Goal: Task Accomplishment & Management: Manage account settings

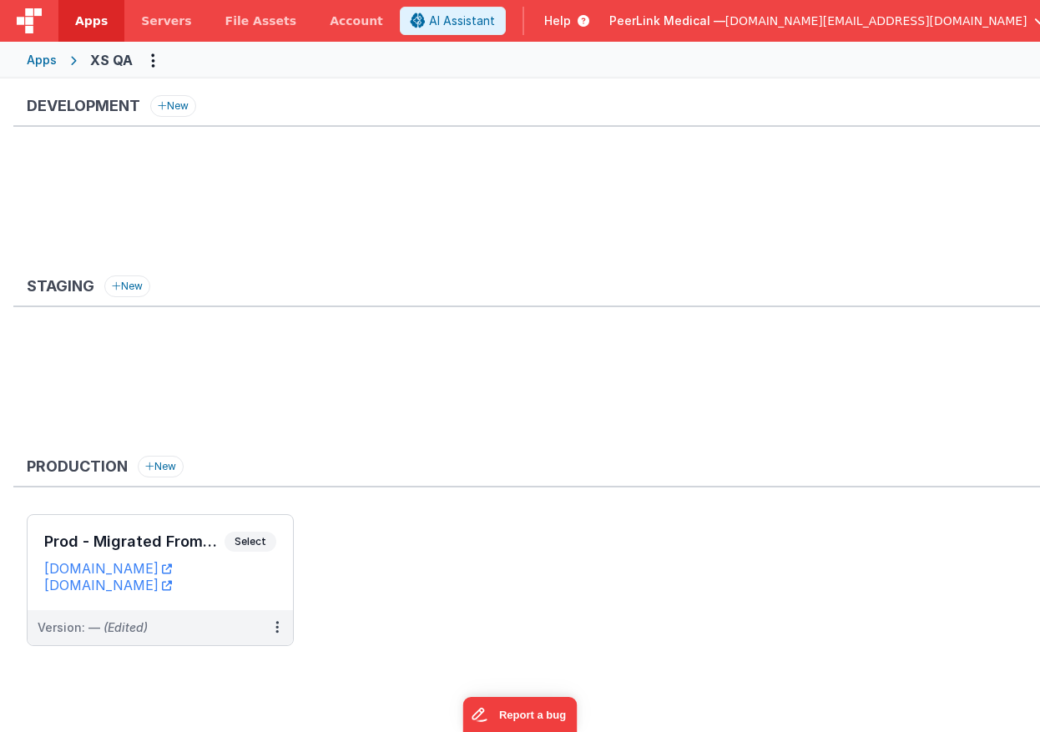
click at [52, 60] on div "Apps" at bounding box center [42, 60] width 30 height 17
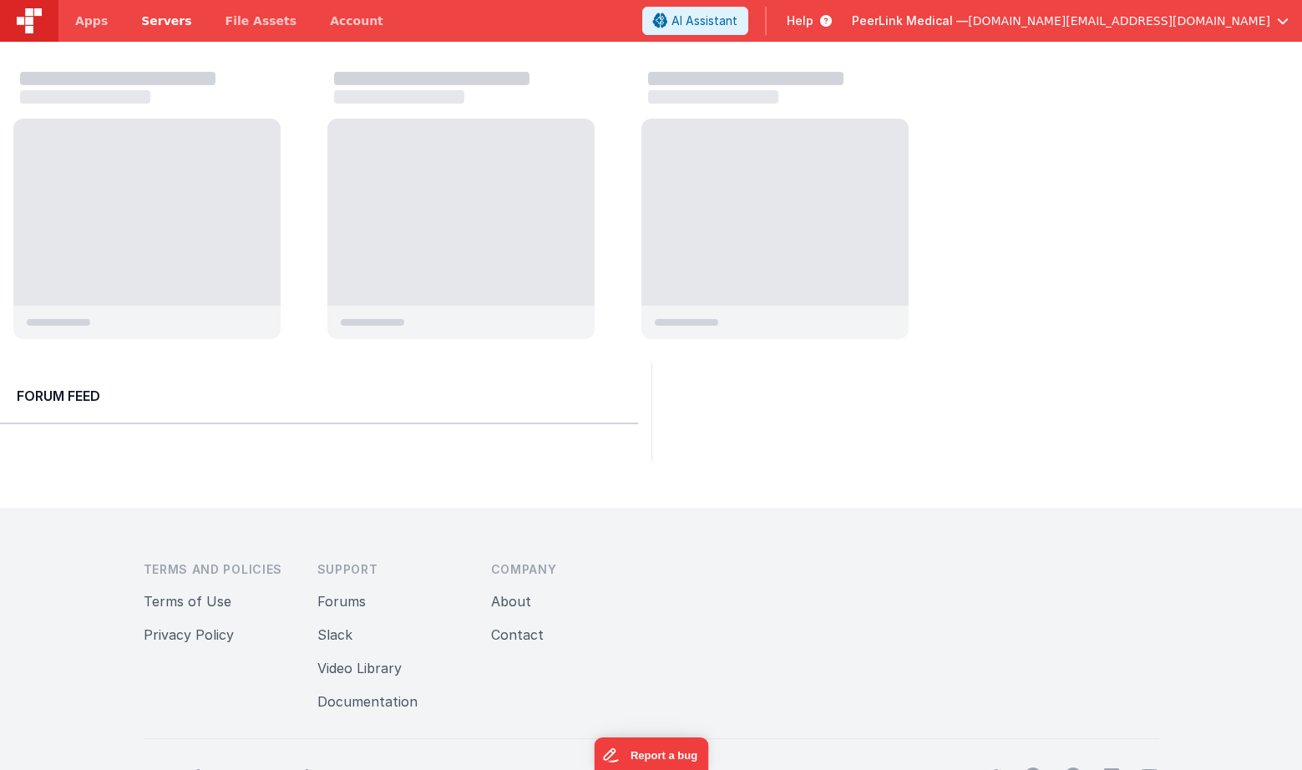
click at [159, 22] on span "Servers" at bounding box center [166, 21] width 50 height 17
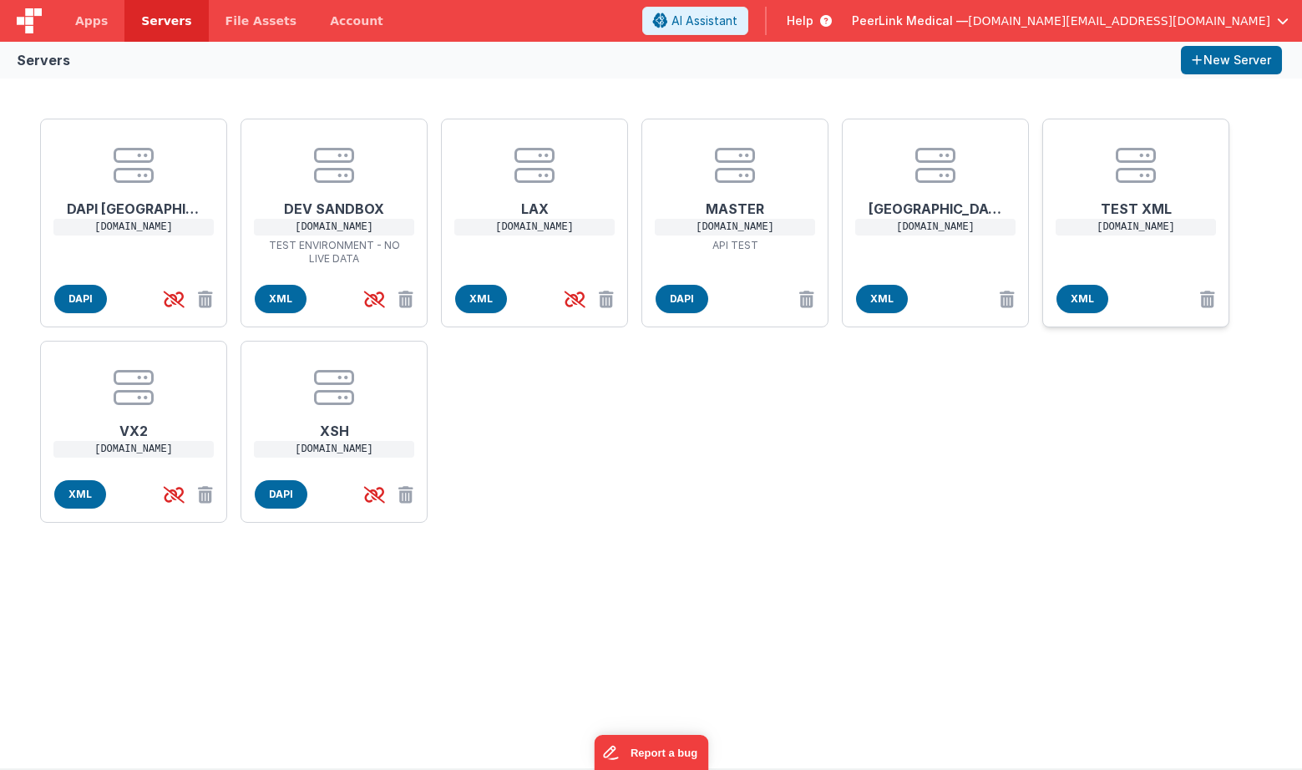
click at [1137, 206] on h1 "TEST XML" at bounding box center [1136, 201] width 134 height 33
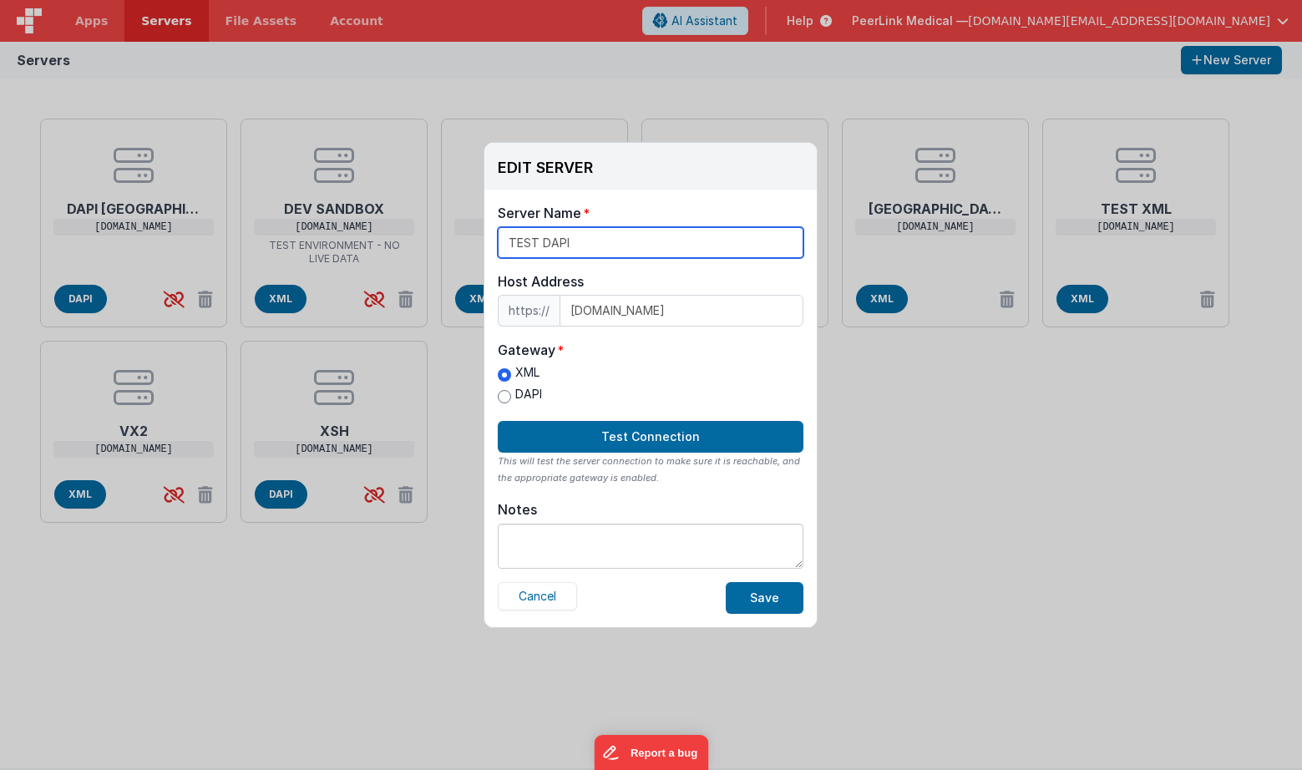
type input "TEST DAPI"
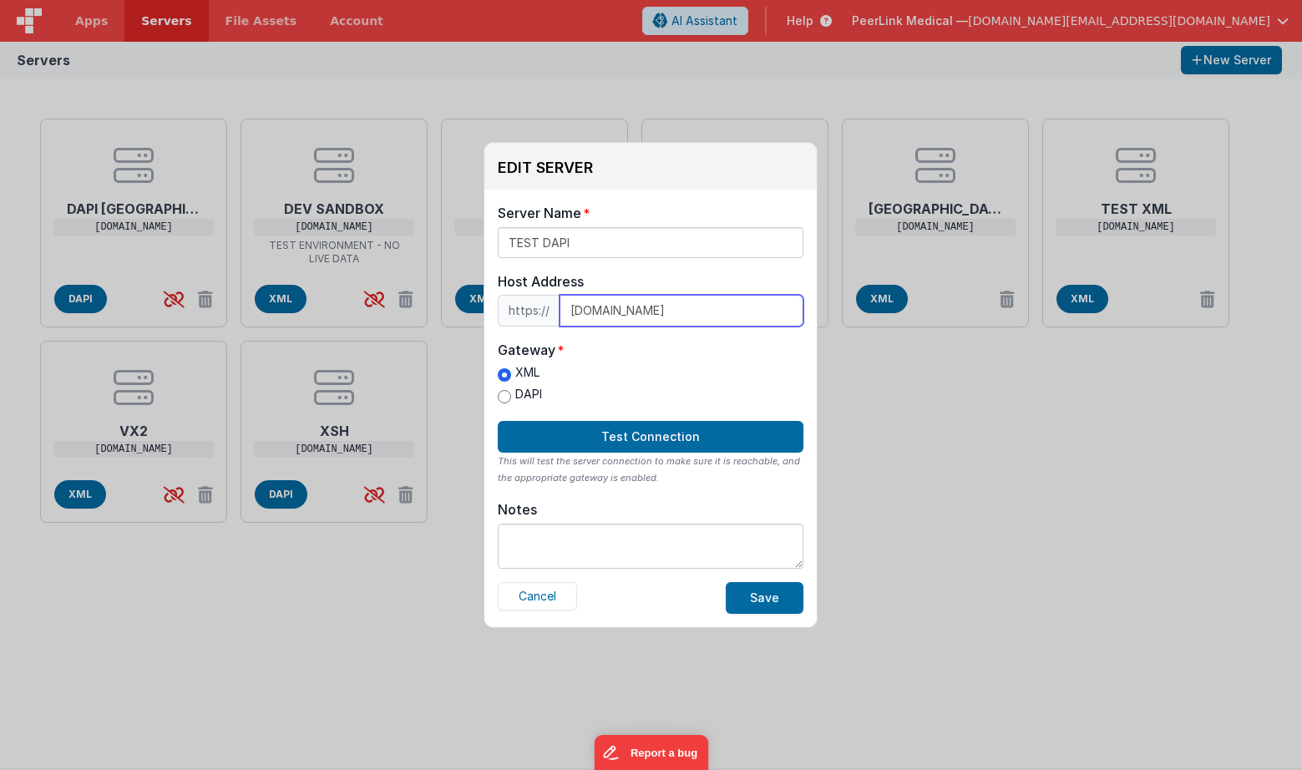
drag, startPoint x: 590, startPoint y: 310, endPoint x: 493, endPoint y: 303, distance: 97.9
type input "atl_new.peerxc.com"
click at [505, 392] on input "DAPI" at bounding box center [504, 396] width 13 height 13
radio input "true"
click at [766, 603] on button "Save" at bounding box center [765, 598] width 78 height 32
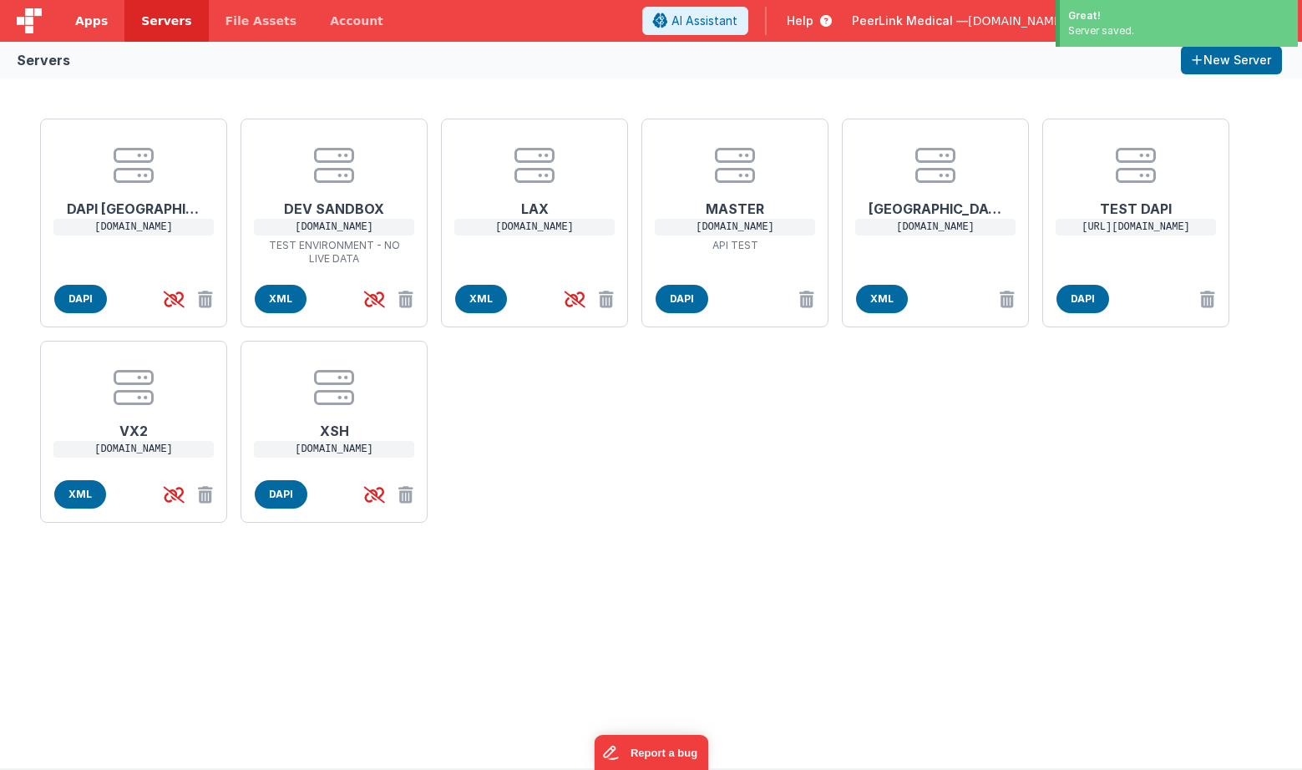
click at [96, 17] on span "Apps" at bounding box center [91, 21] width 33 height 17
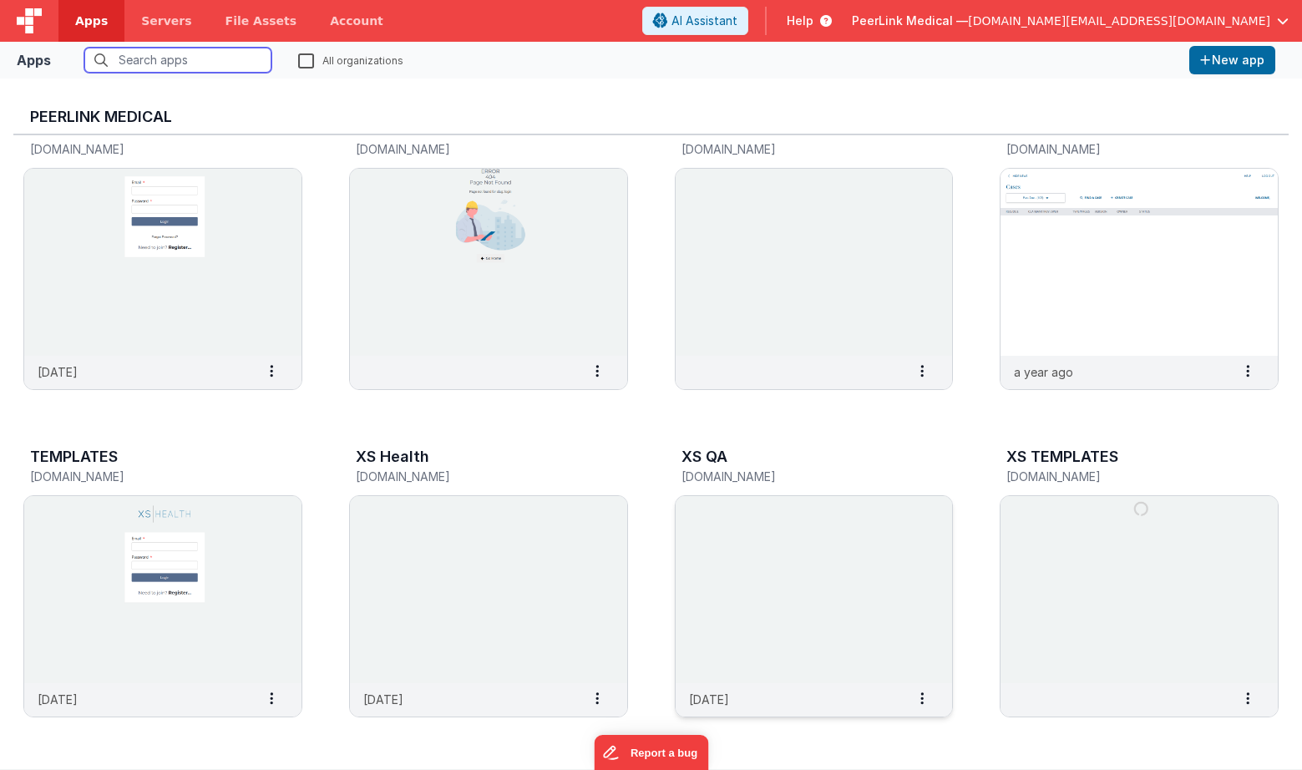
scroll to position [698, 0]
click at [844, 574] on img at bounding box center [814, 590] width 277 height 187
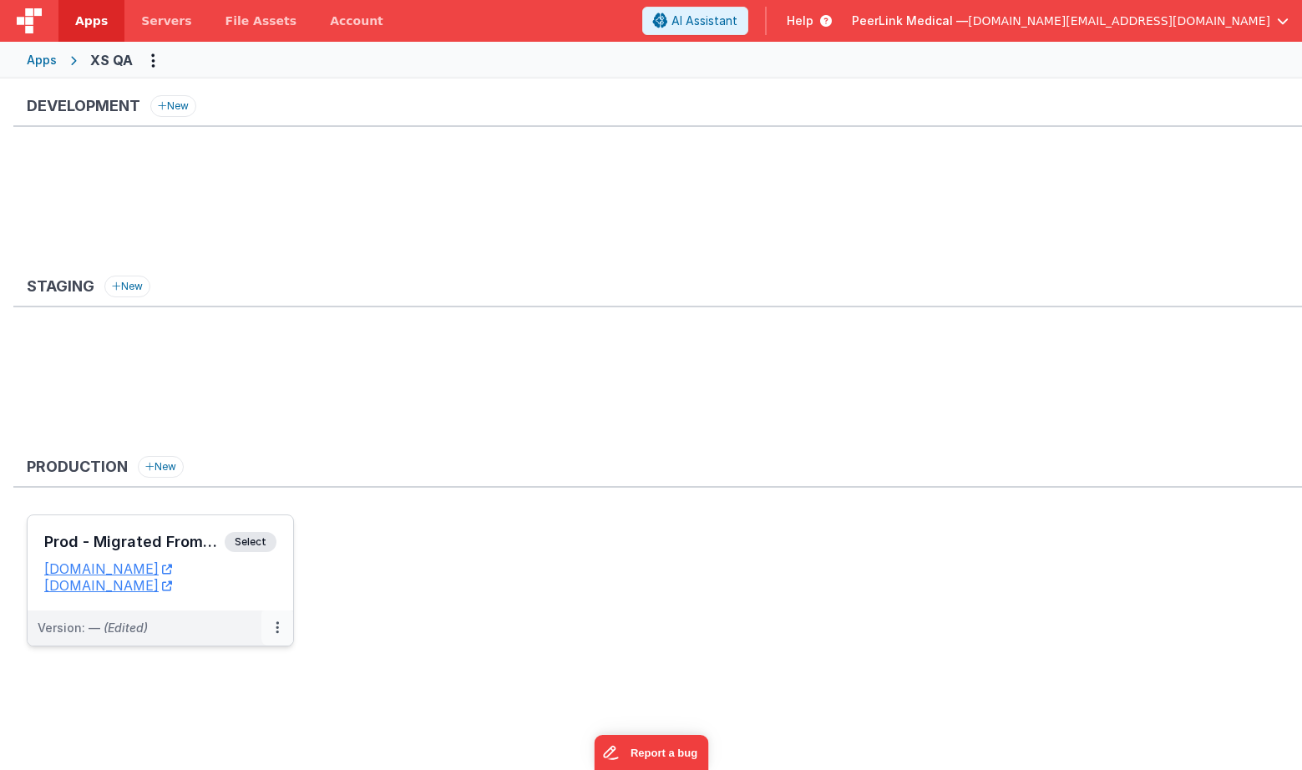
click at [277, 618] on button at bounding box center [277, 627] width 32 height 35
click at [230, 660] on link "Edit" at bounding box center [219, 665] width 147 height 30
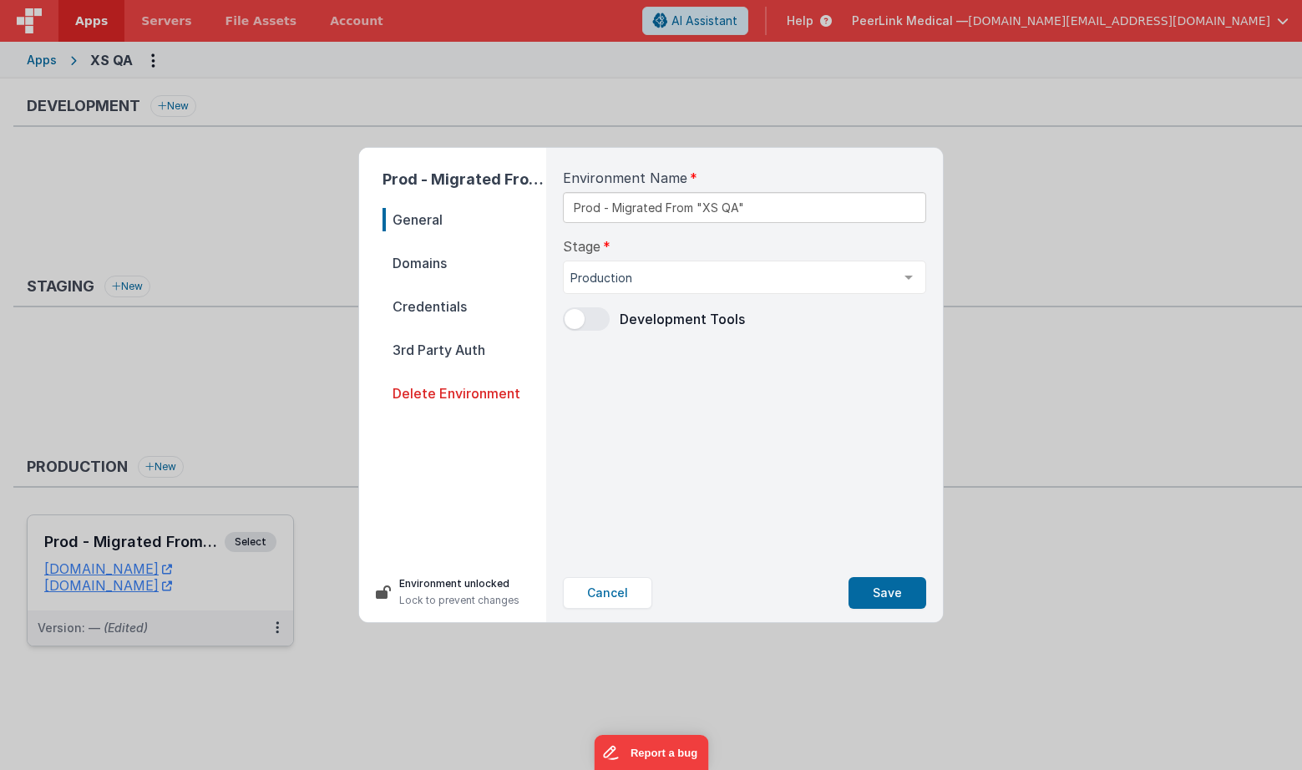
click at [443, 264] on span "Domains" at bounding box center [464, 262] width 164 height 23
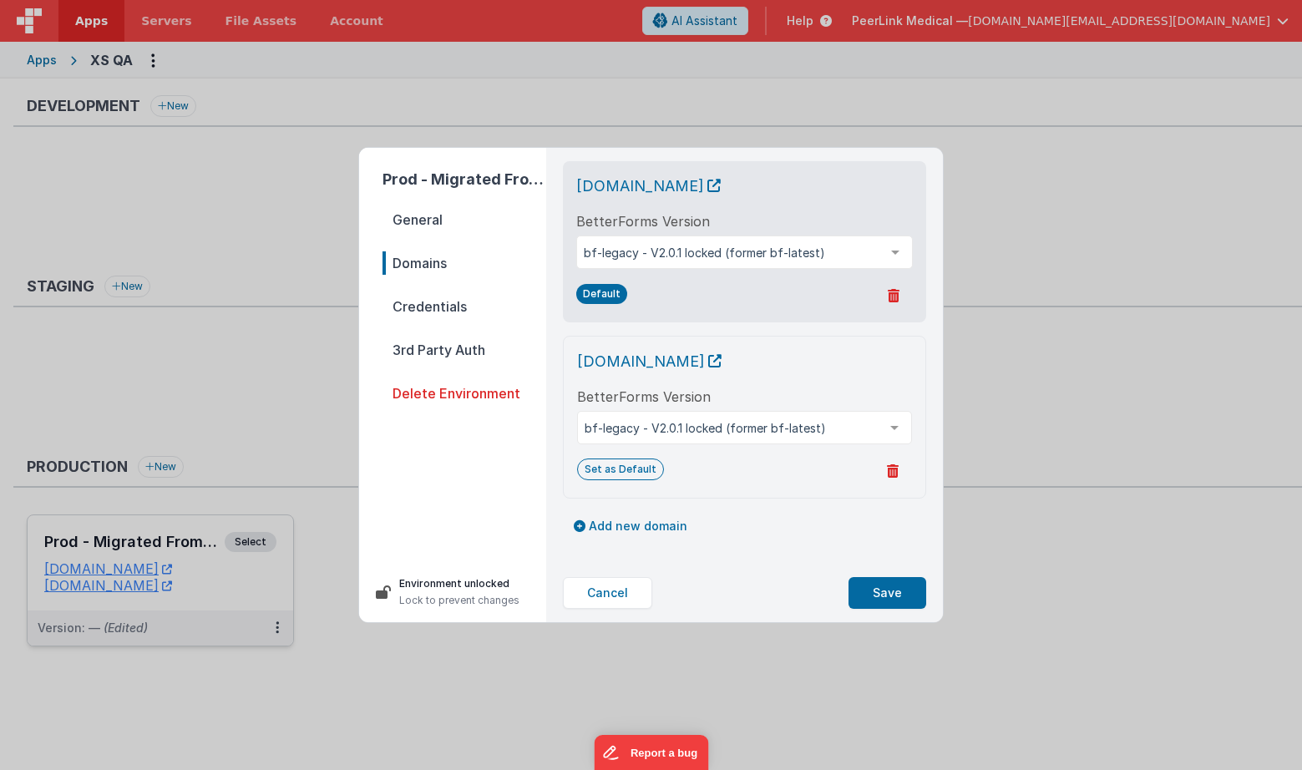
click at [439, 302] on span "Credentials" at bounding box center [464, 306] width 164 height 23
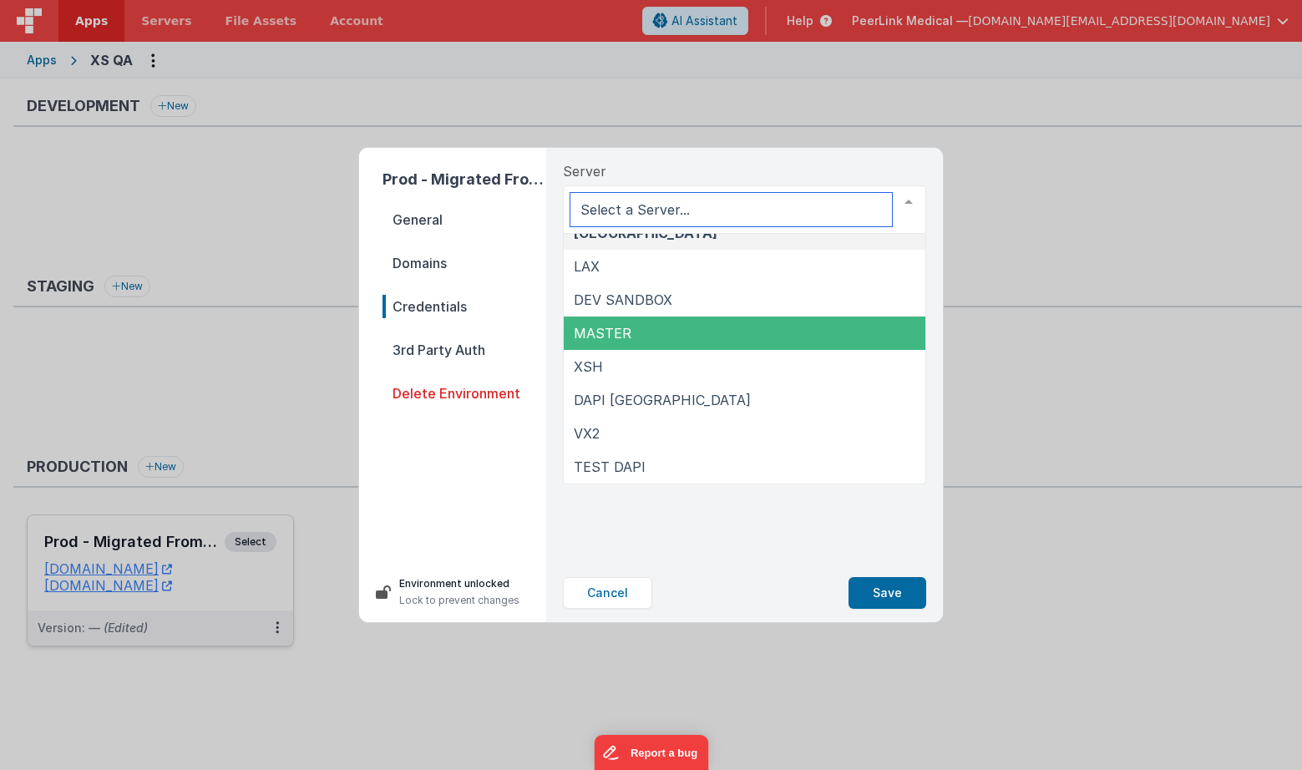
click at [615, 341] on span "MASTER" at bounding box center [603, 333] width 58 height 17
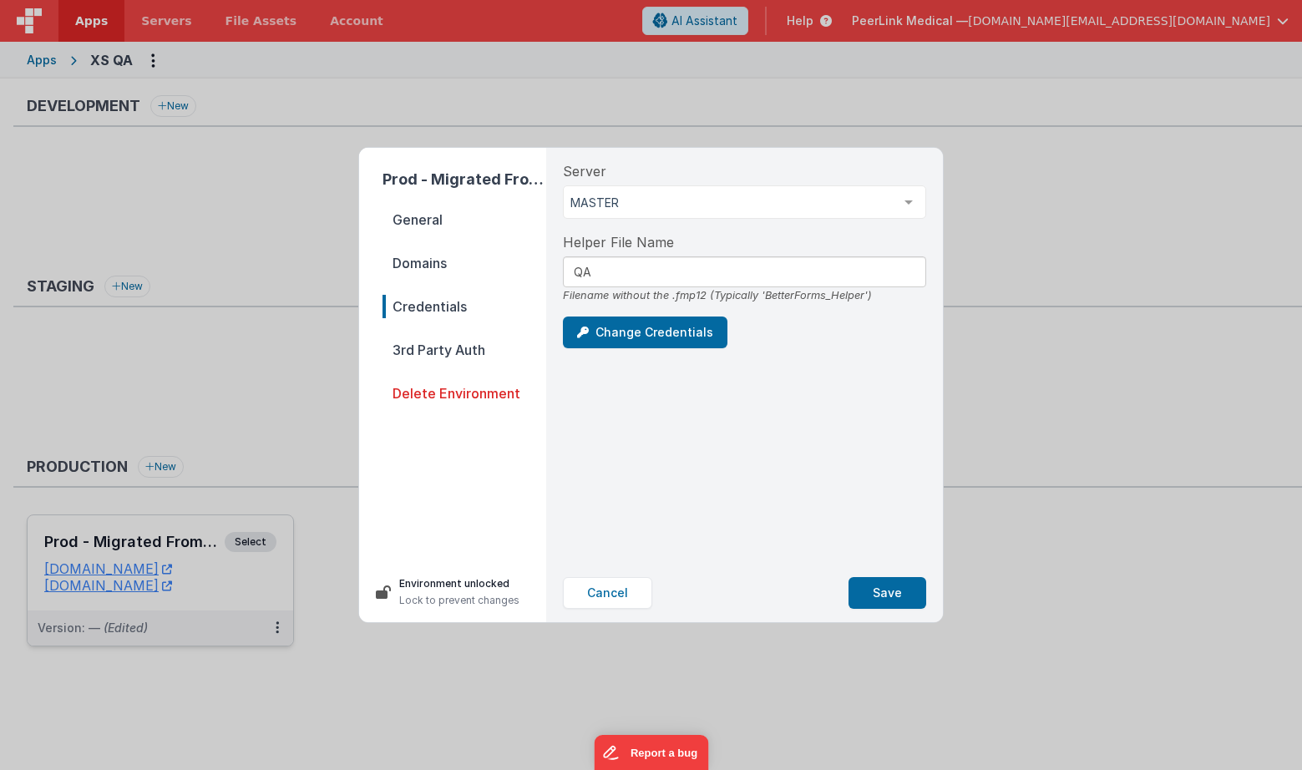
scroll to position [18, 0]
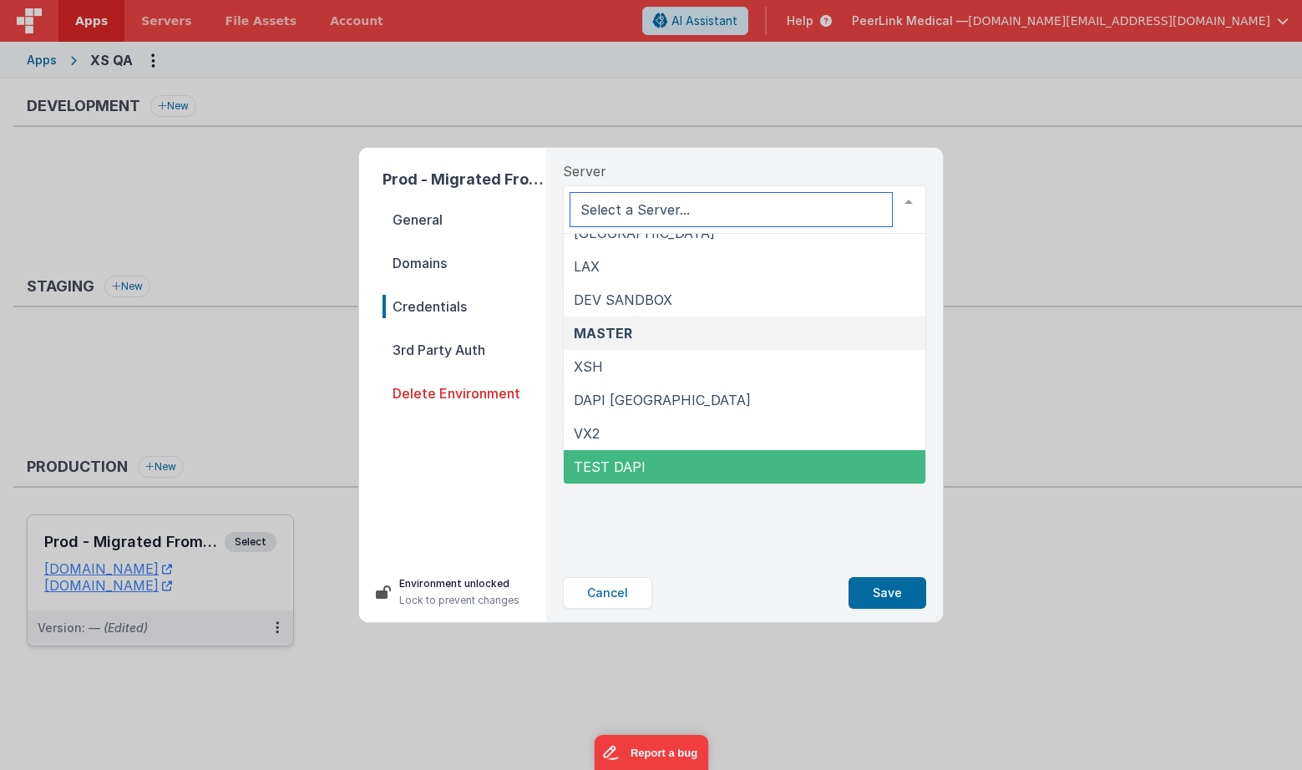
click at [625, 459] on span "TEST DAPI" at bounding box center [610, 466] width 72 height 17
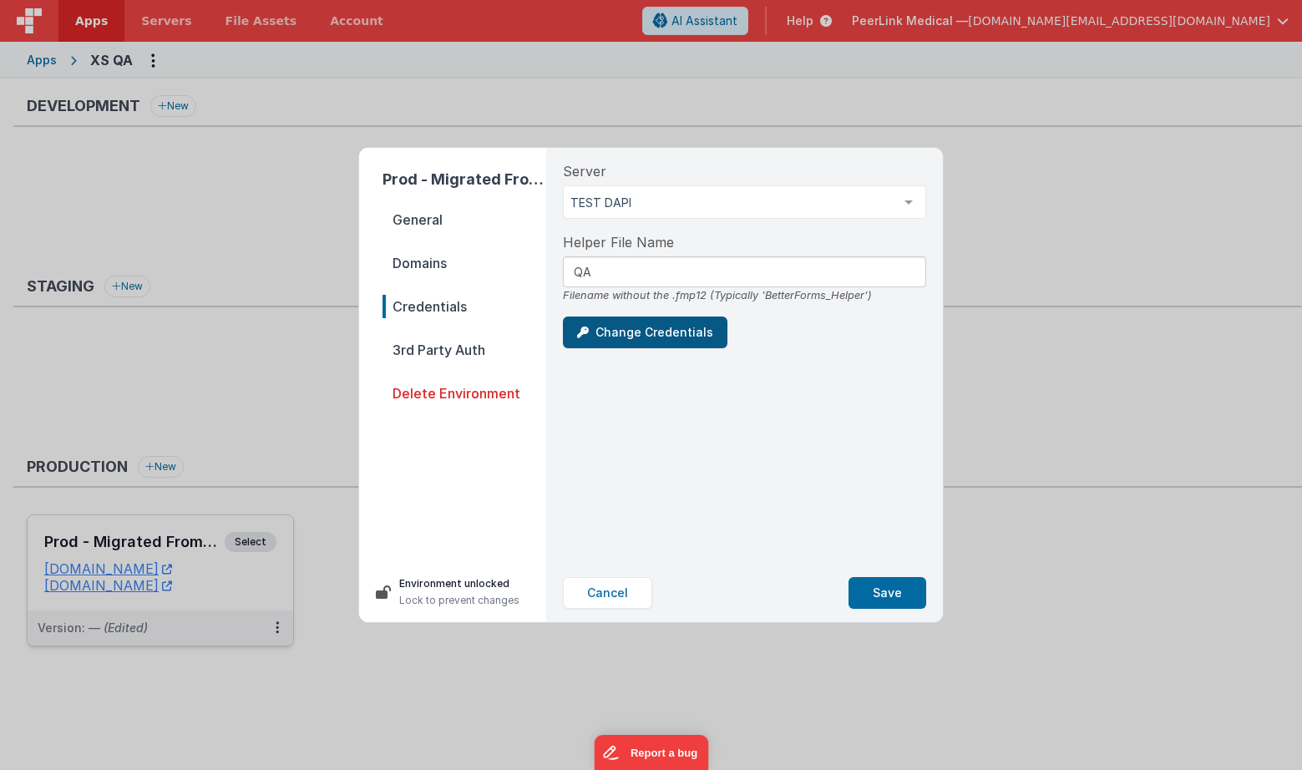
click at [632, 333] on button "Change Credentials" at bounding box center [645, 332] width 164 height 32
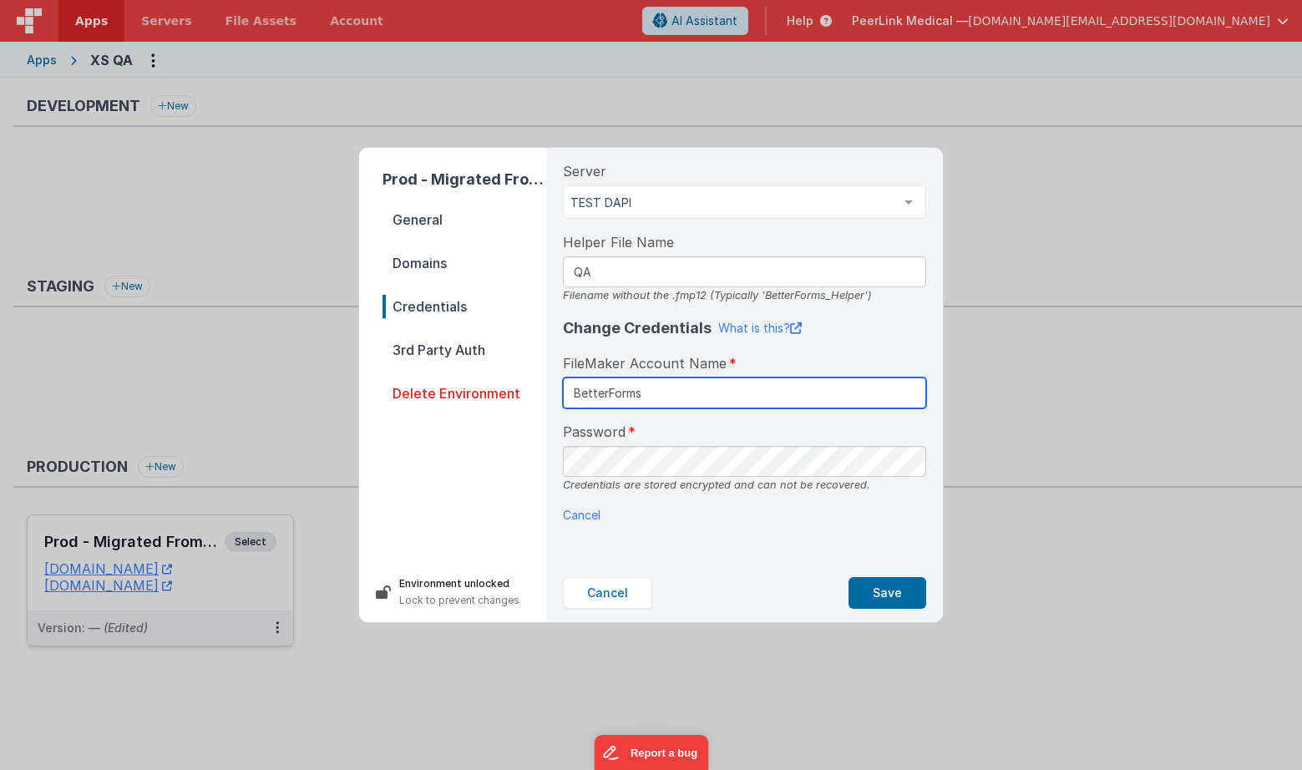
type input "BetterForms"
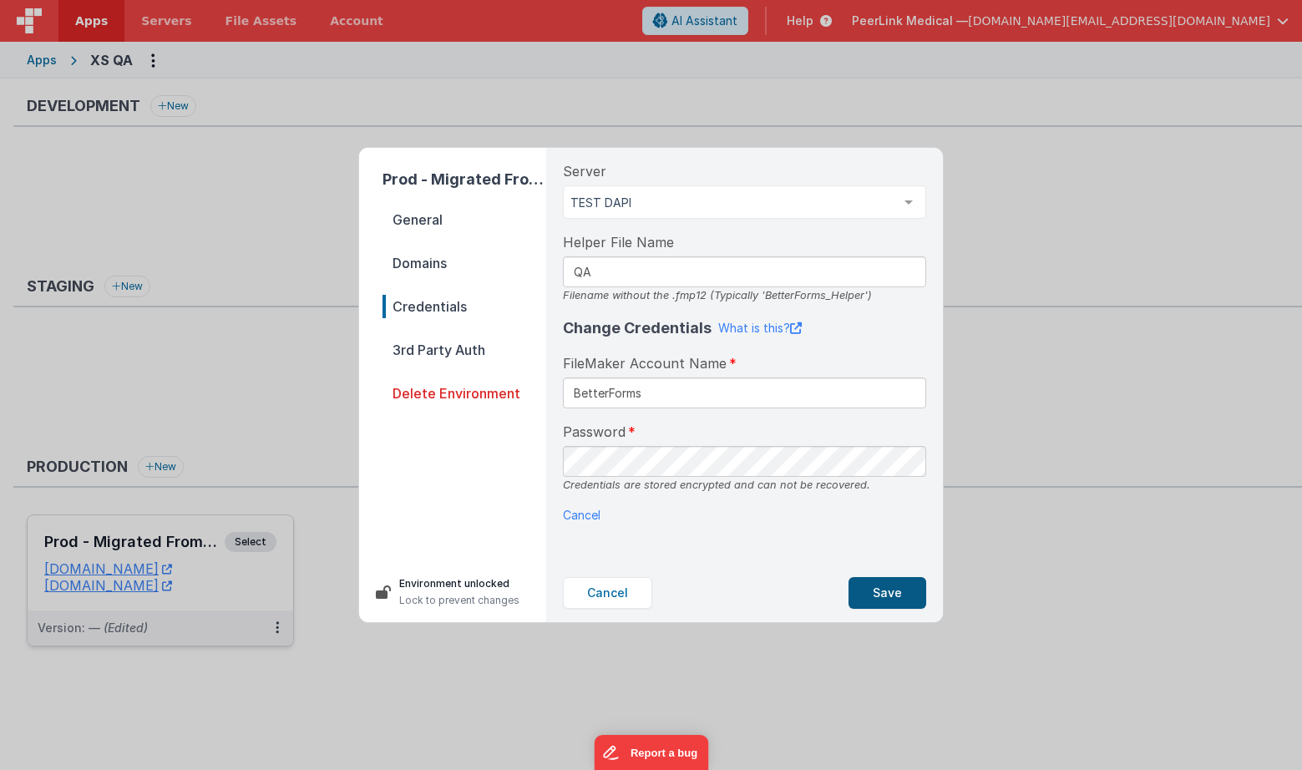
click at [883, 585] on button "Save" at bounding box center [887, 593] width 78 height 32
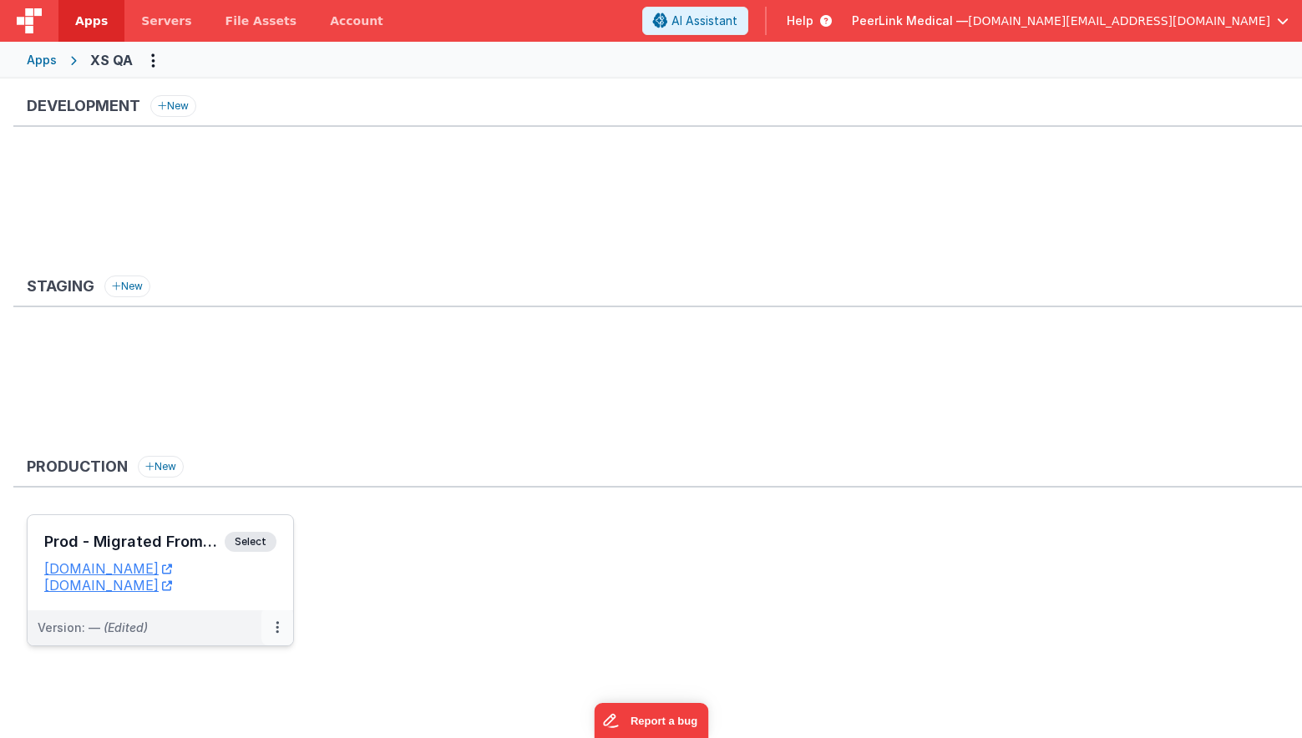
click at [276, 627] on icon at bounding box center [277, 627] width 3 height 1
click at [215, 671] on link "Edit" at bounding box center [219, 665] width 147 height 30
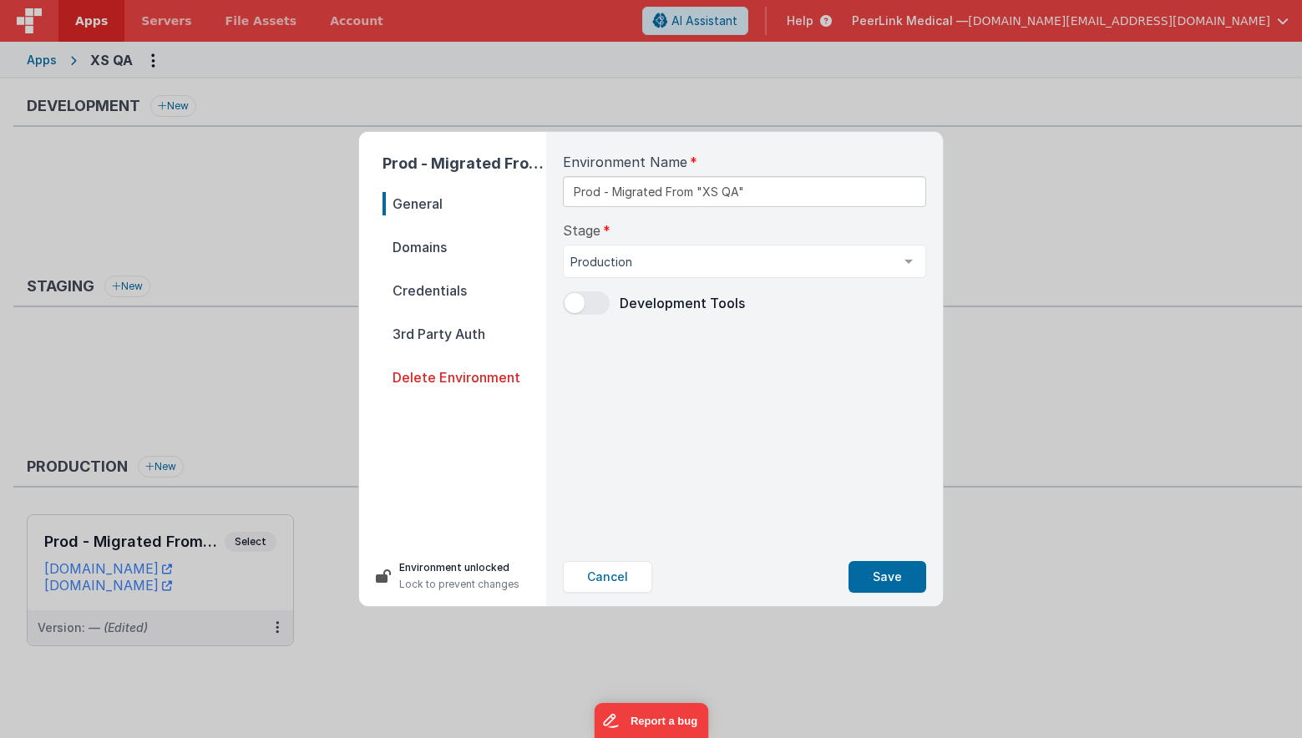
click at [433, 296] on span "Credentials" at bounding box center [464, 290] width 164 height 23
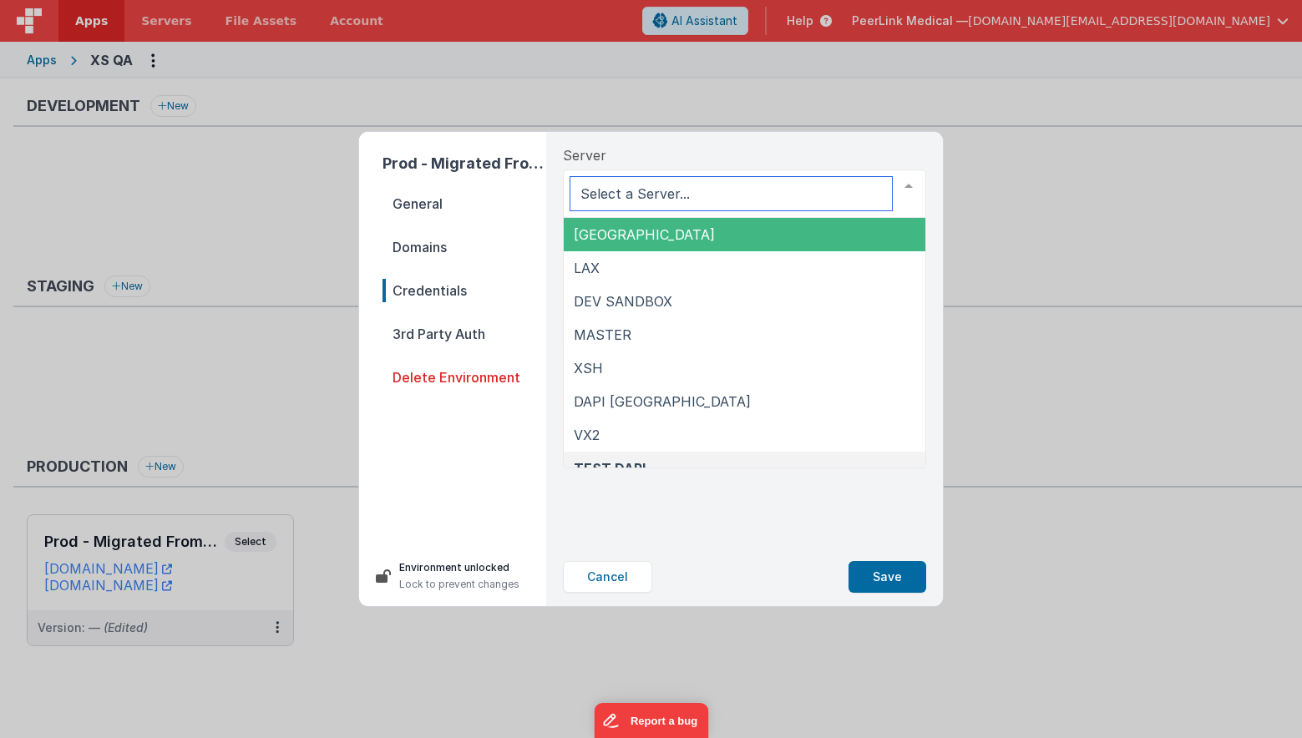
click at [648, 240] on span "NYC" at bounding box center [745, 234] width 362 height 33
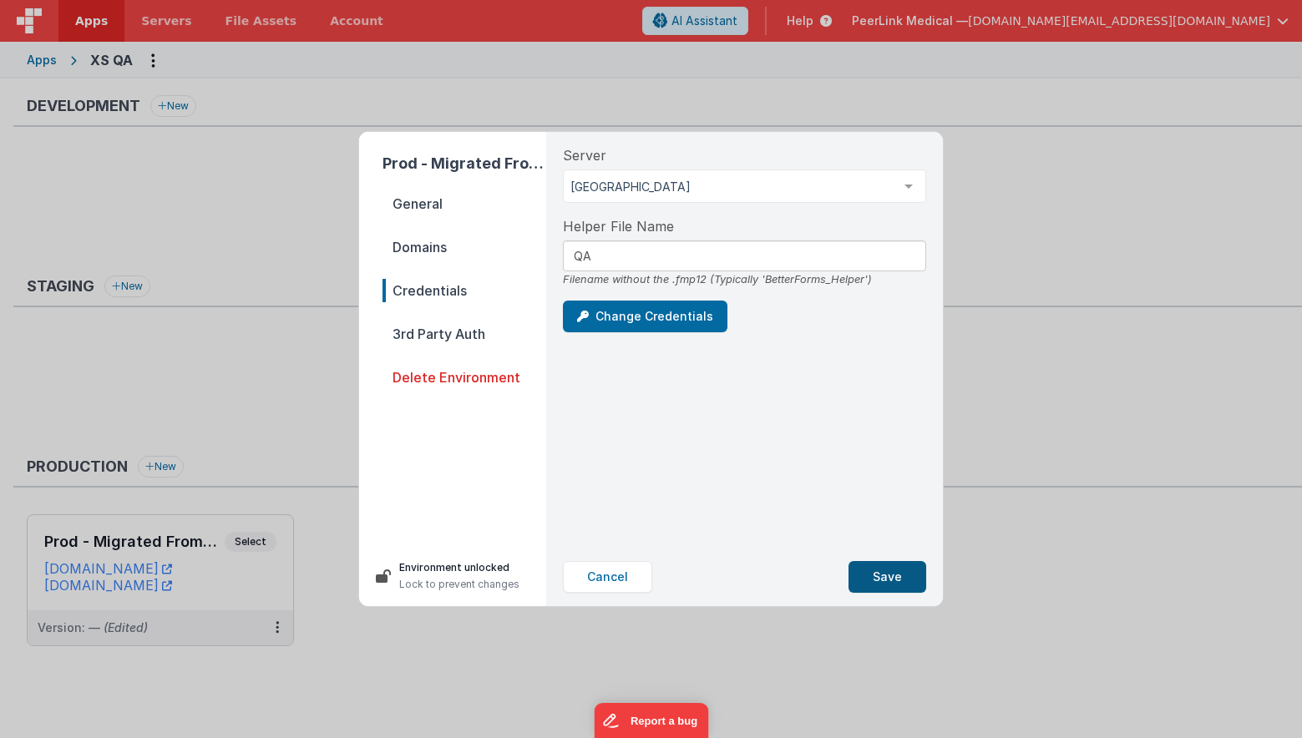
click at [897, 579] on button "Save" at bounding box center [887, 577] width 78 height 32
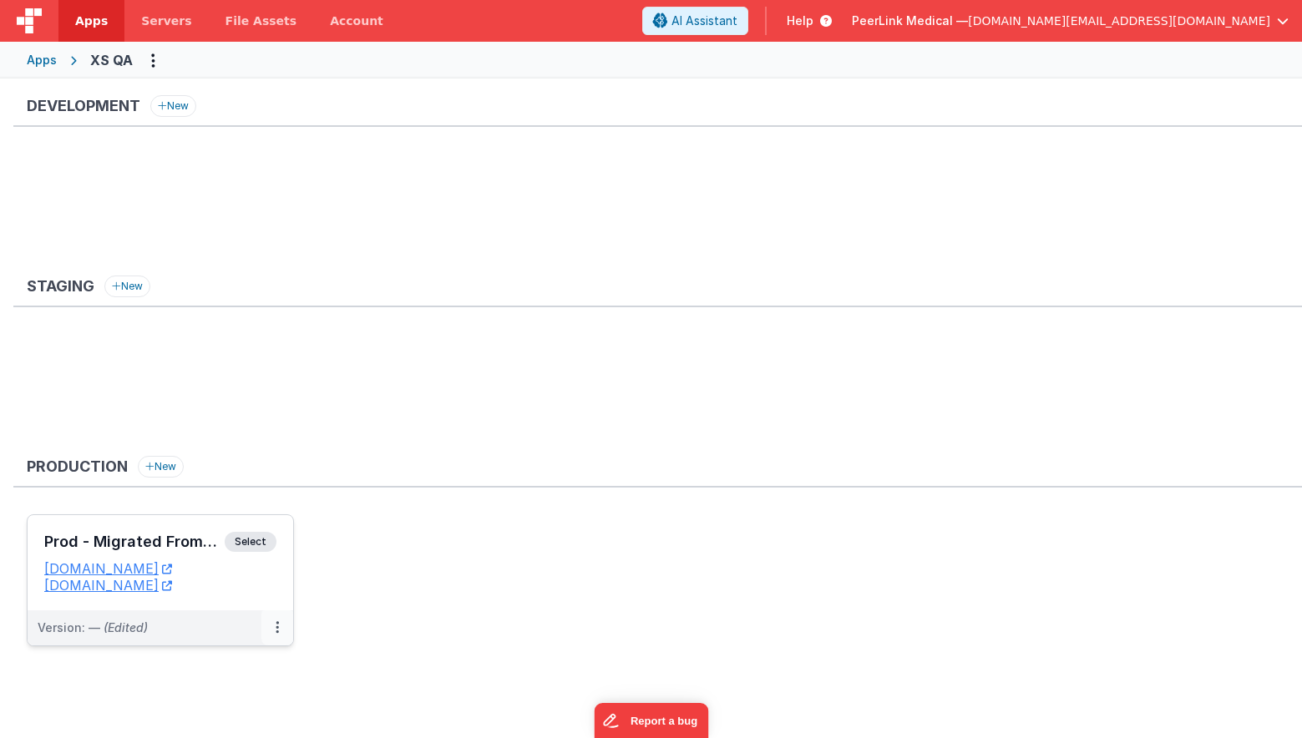
click at [272, 624] on button at bounding box center [277, 627] width 32 height 35
click at [239, 661] on link "Edit" at bounding box center [219, 665] width 147 height 30
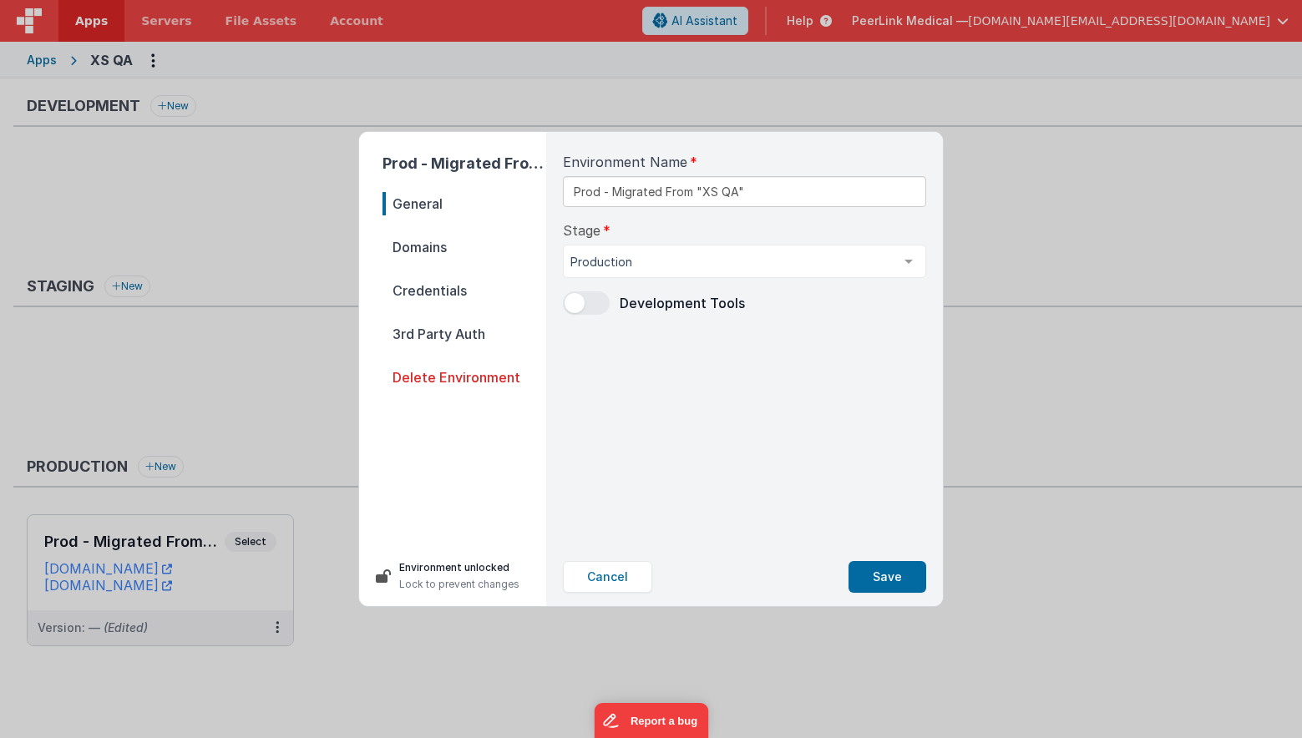
click at [439, 294] on span "Credentials" at bounding box center [464, 290] width 164 height 23
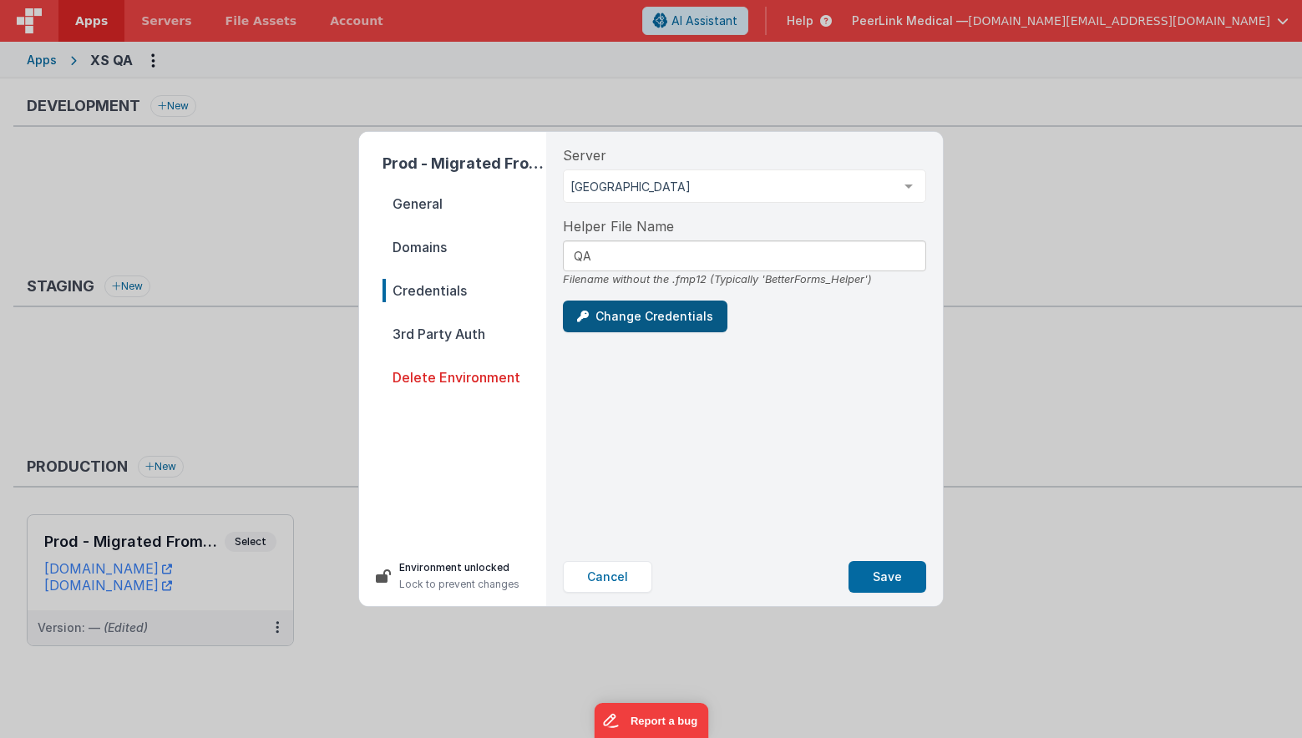
click at [634, 326] on button "Change Credentials" at bounding box center [645, 317] width 164 height 32
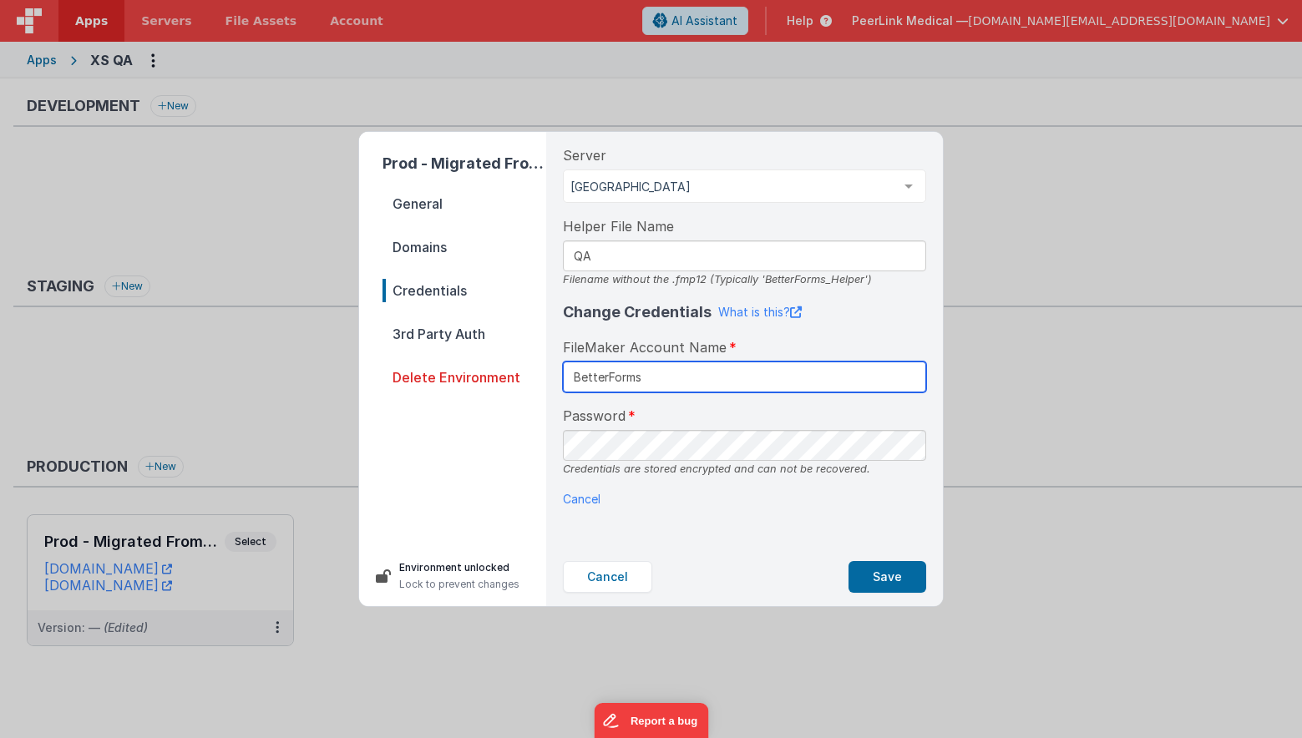
type input "BetterForms"
click at [895, 574] on button "Save" at bounding box center [887, 577] width 78 height 32
